Goal: Learn about a topic: Learn about a topic

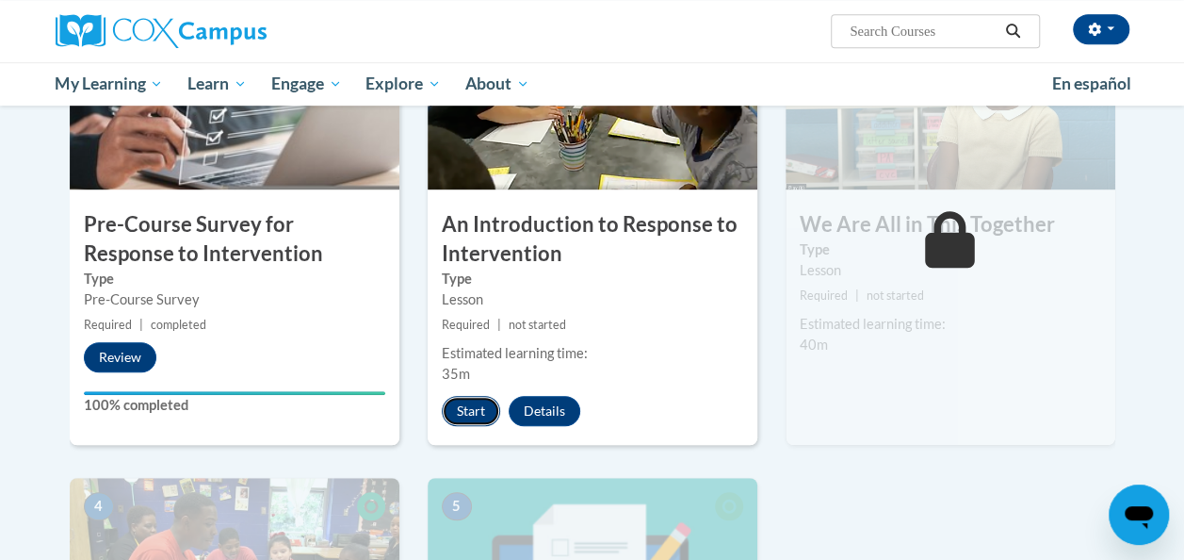
click at [465, 404] on button "Start" at bounding box center [471, 411] width 58 height 30
